Goal: Task Accomplishment & Management: Manage account settings

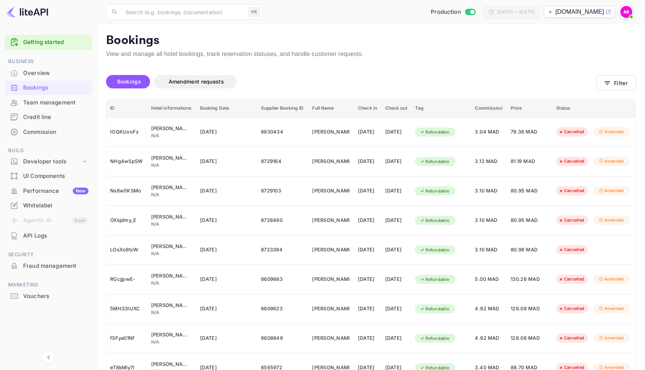
click at [452, 69] on div "Bookings Amendment requests" at bounding box center [351, 83] width 491 height 31
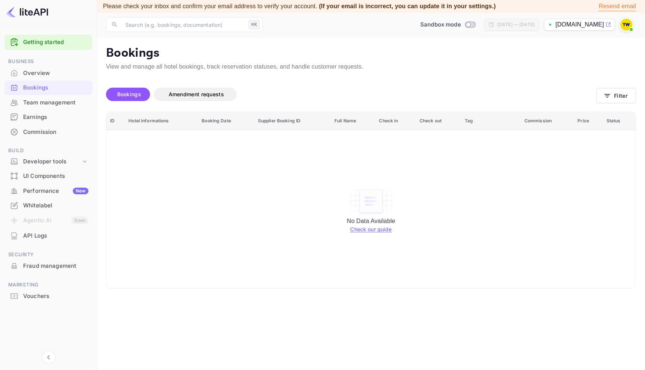
click at [626, 22] on img at bounding box center [627, 25] width 12 height 12
click at [595, 93] on div "Logout" at bounding box center [590, 90] width 86 height 18
